Goal: Information Seeking & Learning: Learn about a topic

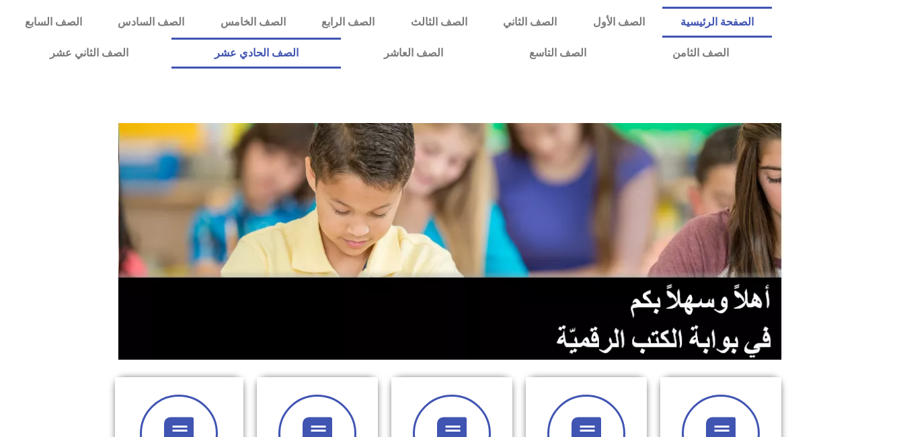
click at [342, 53] on link "الصف الحادي عشر" at bounding box center [256, 53] width 170 height 31
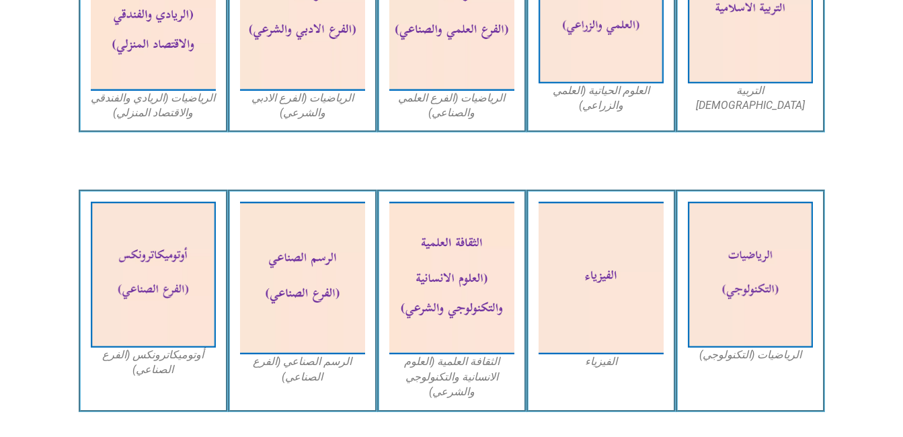
scroll to position [1031, 0]
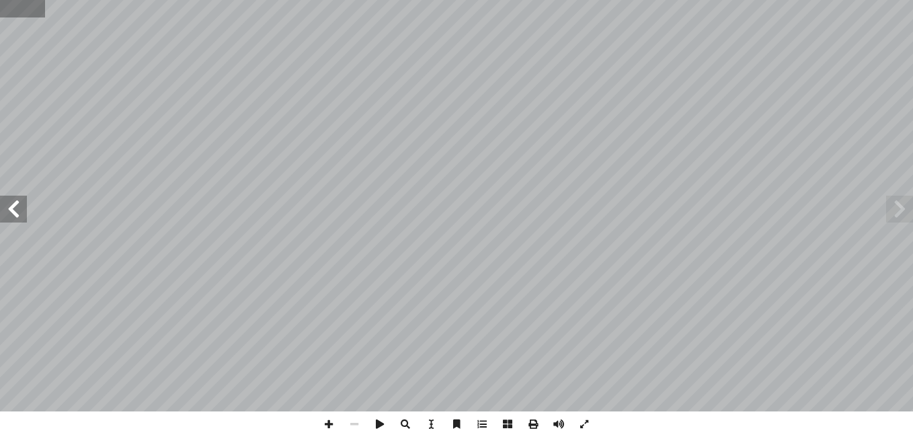
click at [44, 16] on input "text" at bounding box center [22, 8] width 45 height 17
type input "**"
click at [9, 208] on span at bounding box center [13, 209] width 27 height 27
click at [900, 217] on span at bounding box center [899, 209] width 27 height 27
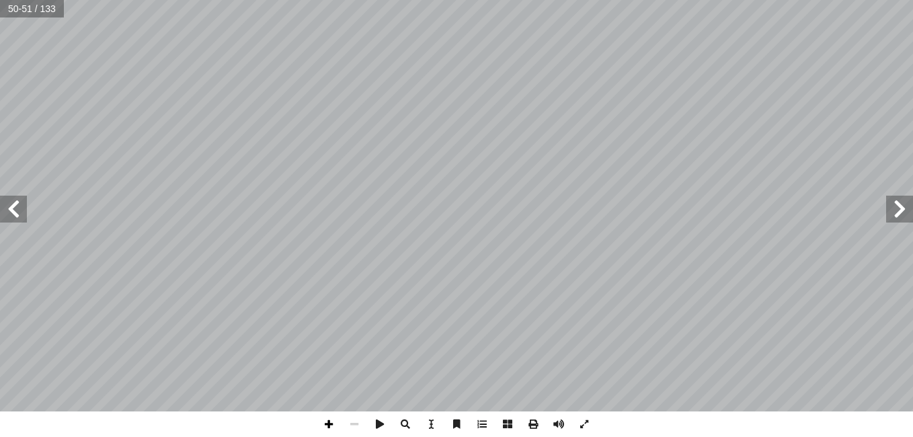
click at [329, 426] on span at bounding box center [329, 425] width 26 height 26
click at [333, 422] on span at bounding box center [329, 425] width 26 height 26
click at [353, 424] on span at bounding box center [355, 425] width 26 height 26
click at [22, 203] on span at bounding box center [13, 209] width 27 height 27
click at [330, 420] on span at bounding box center [329, 425] width 26 height 26
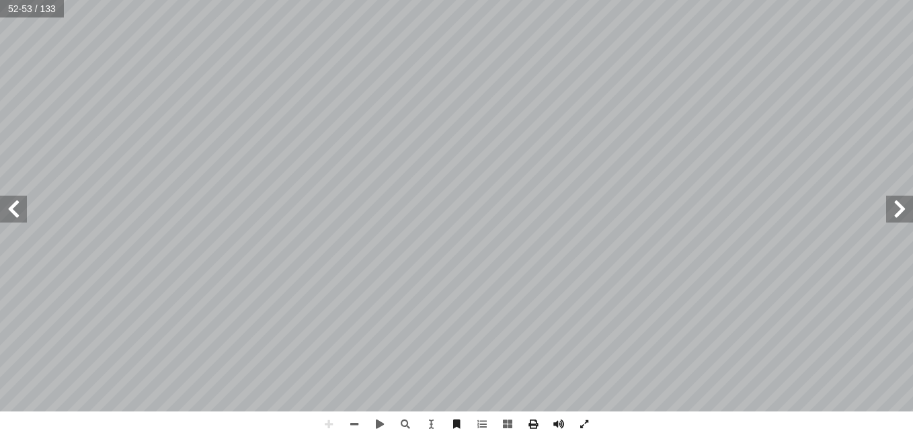
click at [397, 122] on html "الصفحة الرئيسية الصف الأول الصف الثاني الصف الثالث الصف الرابع الصف الخامس الصف…" at bounding box center [456, 61] width 913 height 122
click at [484, 0] on html "الصفحة الرئيسية الصف الأول الصف الثاني الصف الثالث الصف الرابع الصف الخامس الصف…" at bounding box center [456, 61] width 913 height 122
click at [353, 420] on span at bounding box center [355, 425] width 26 height 26
click at [631, 414] on div "٤٧ 1 ءة � ض إ ا لله عنهم � خبر أ ذين � َّ ل � لمؤمنين � لام و ّ لس � عليه َ هيم…" at bounding box center [456, 218] width 913 height 437
click at [330, 425] on span at bounding box center [329, 425] width 26 height 26
